Goal: Task Accomplishment & Management: Manage account settings

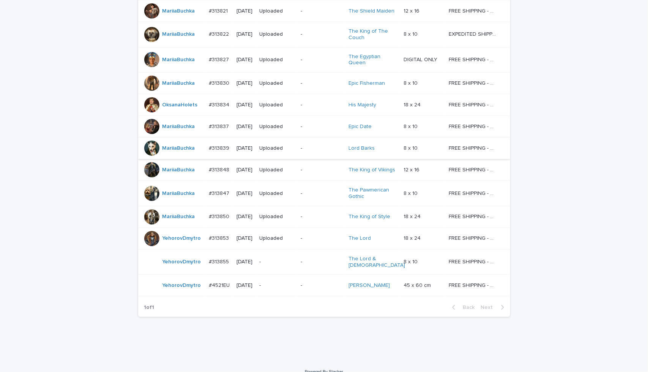
scroll to position [309, 0]
click at [254, 334] on div "Loading... Saving… Loading... Saving… Check Your Order Artist Name Date Design_…" at bounding box center [324, 84] width 648 height 551
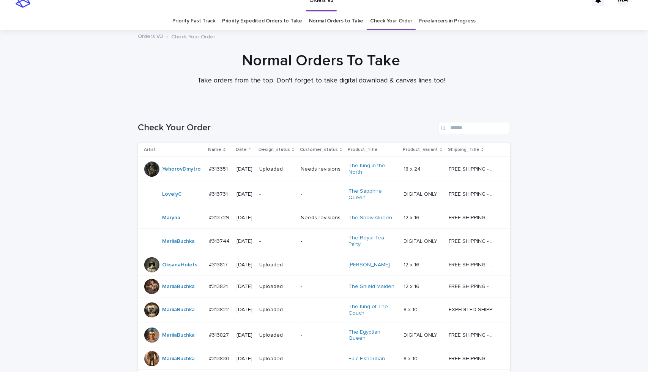
scroll to position [0, 0]
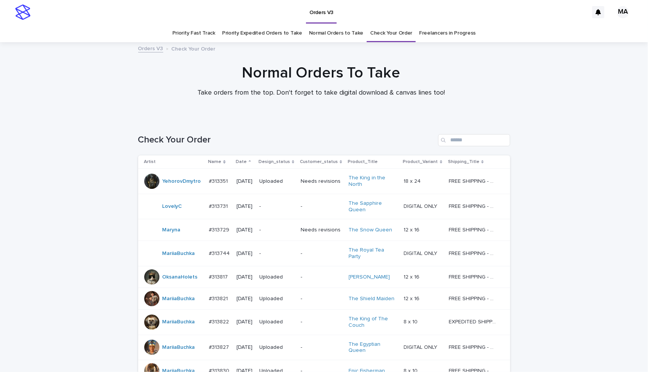
click at [334, 29] on link "Normal Orders to Take" at bounding box center [336, 33] width 55 height 18
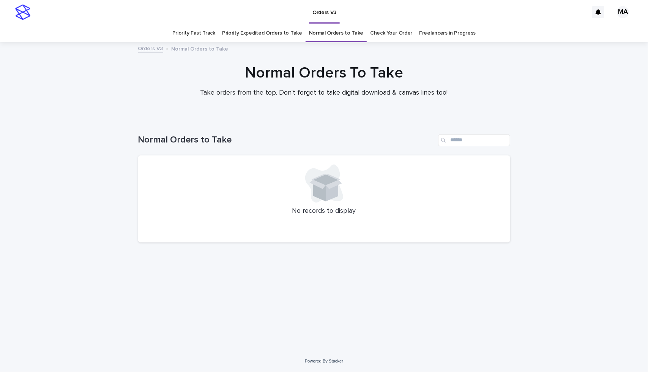
click at [276, 34] on link "Priority Expedited Orders to Take" at bounding box center [262, 33] width 80 height 18
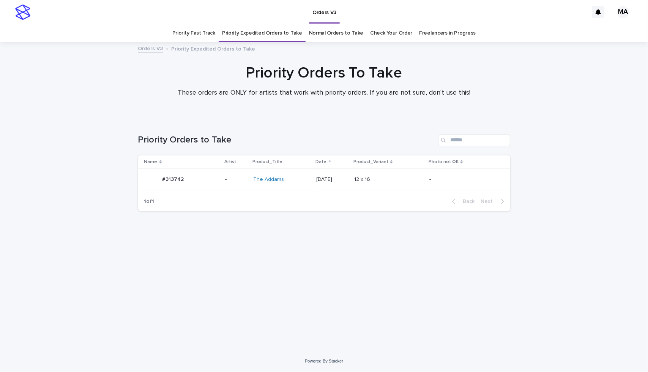
click at [194, 33] on link "Priority Fast Track" at bounding box center [193, 33] width 43 height 18
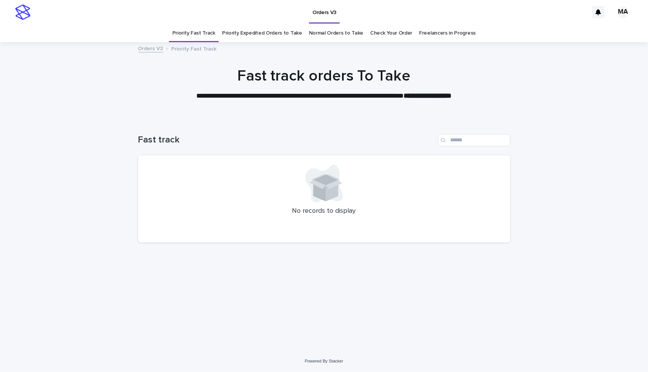
click at [263, 32] on link "Priority Expedited Orders to Take" at bounding box center [262, 33] width 80 height 18
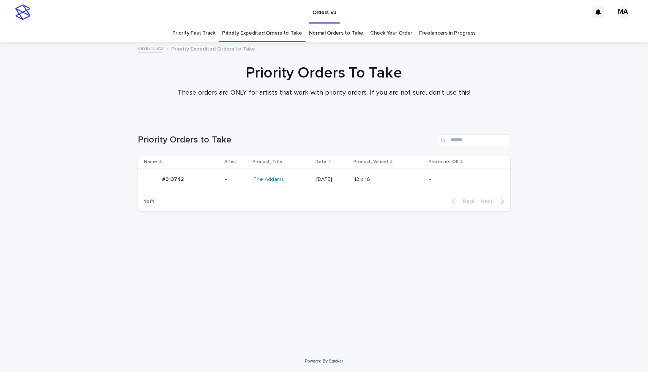
click at [285, 183] on div "The Addams" at bounding box center [281, 179] width 57 height 13
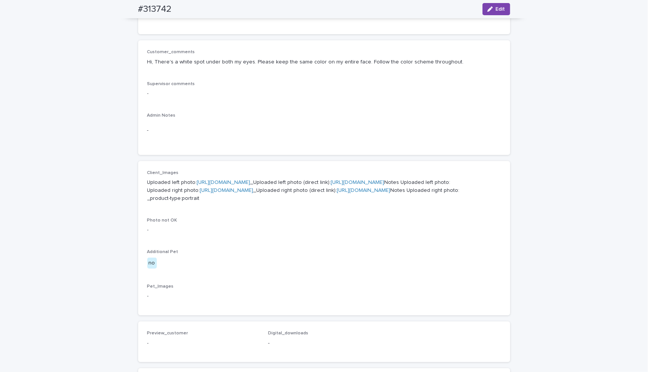
scroll to position [162, 0]
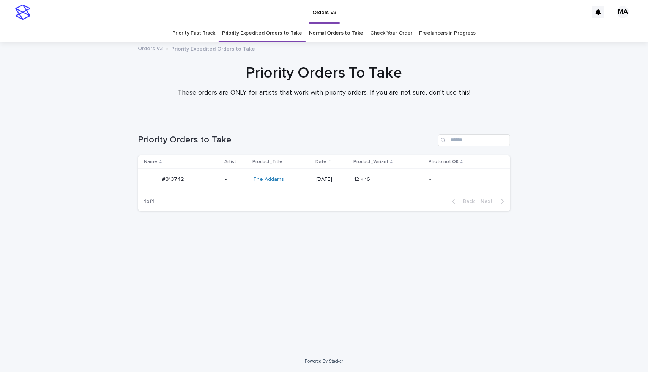
click at [204, 278] on div "Loading... Saving… Loading... Saving… Priority Orders to Take Name Artist Produ…" at bounding box center [324, 225] width 380 height 212
click at [205, 34] on link "Priority Fast Track" at bounding box center [193, 33] width 43 height 18
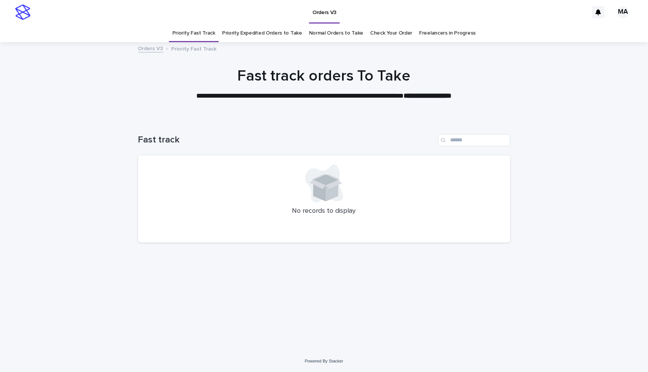
click at [266, 35] on link "Priority Expedited Orders to Take" at bounding box center [262, 33] width 80 height 18
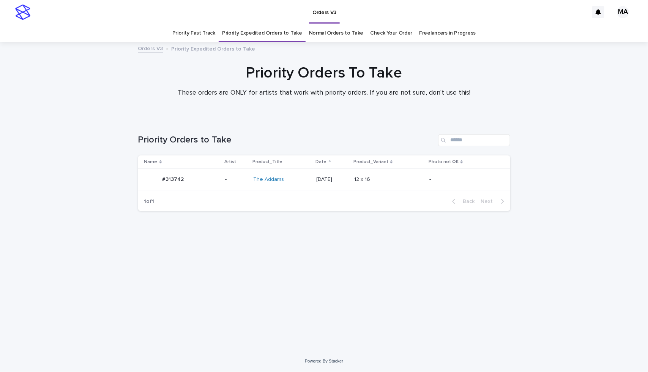
click at [345, 32] on link "Normal Orders to Take" at bounding box center [336, 33] width 55 height 18
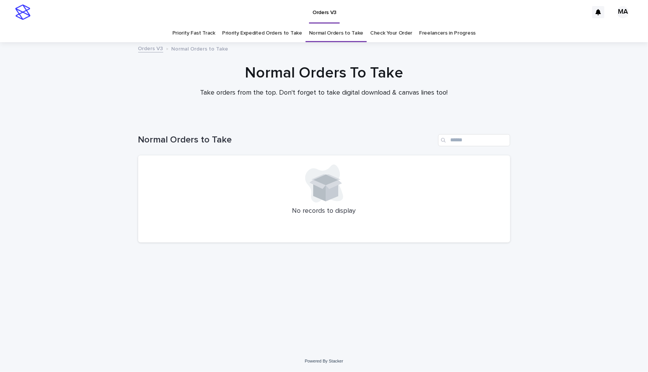
click at [387, 38] on link "Check Your Order" at bounding box center [391, 33] width 42 height 18
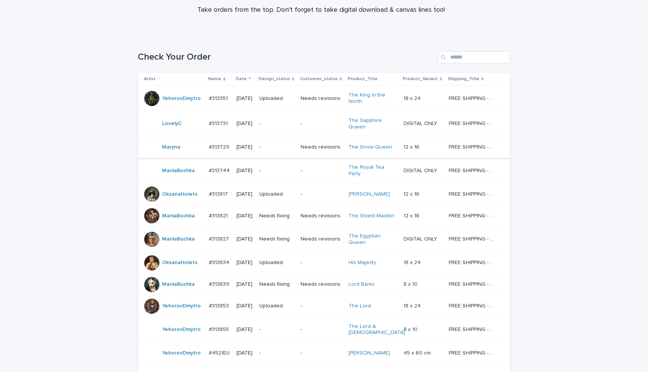
scroll to position [63, 0]
